Goal: Information Seeking & Learning: Find specific fact

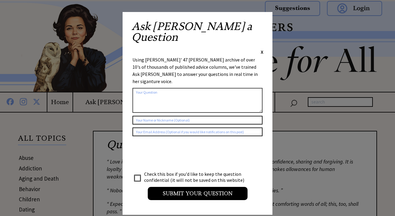
click at [263, 49] on span "X" at bounding box center [262, 52] width 3 height 6
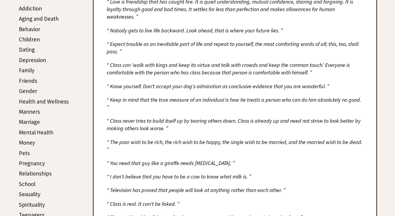
scroll to position [164, 0]
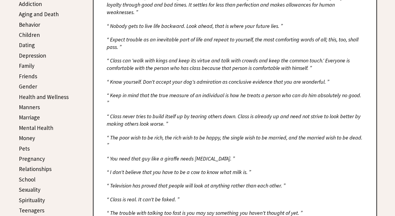
click at [32, 117] on link "Marriage" at bounding box center [29, 117] width 21 height 7
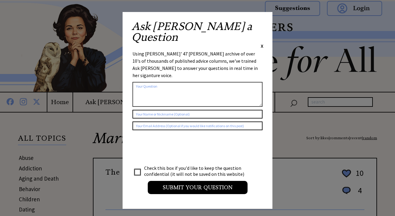
click at [263, 43] on span "X" at bounding box center [262, 46] width 3 height 6
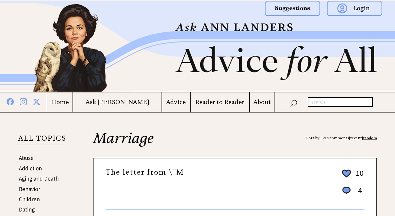
click at [127, 104] on h4 "Ask [PERSON_NAME]" at bounding box center [117, 101] width 88 height 7
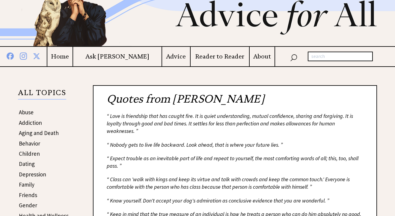
scroll to position [63, 0]
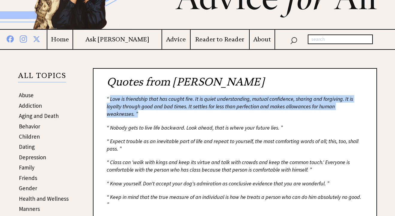
drag, startPoint x: 110, startPoint y: 100, endPoint x: 324, endPoint y: 110, distance: 214.1
click at [324, 110] on div "“ Love is friendship that has caught fire. It is quiet understanding, mutual co…" at bounding box center [235, 106] width 257 height 23
copy div "Love is friendship that has caught fire. It is quiet understanding, mutual conf…"
